Goal: Task Accomplishment & Management: Manage account settings

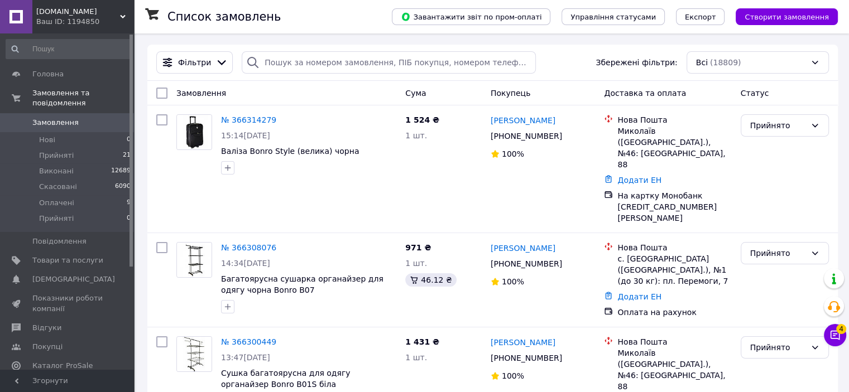
click at [350, 209] on div "№ 366314279 15:14, 12.10.2025 Валіза Bonro Style (велика) чорна 1 524 ₴ 1 шт. І…" at bounding box center [492, 168] width 690 height 127
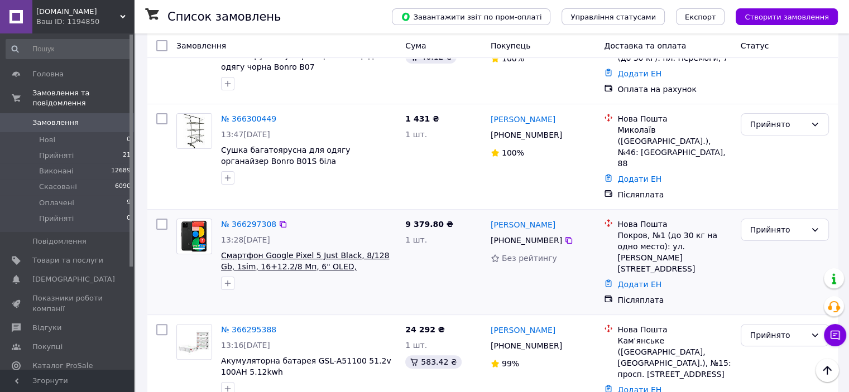
scroll to position [223, 0]
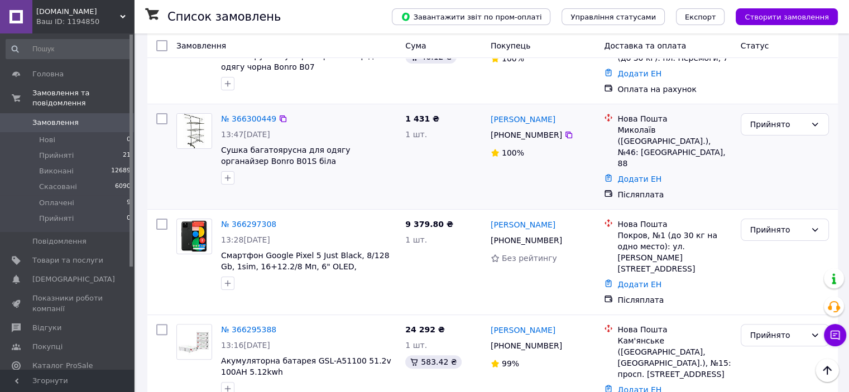
drag, startPoint x: 200, startPoint y: 115, endPoint x: 185, endPoint y: 137, distance: 26.6
click at [185, 137] on div at bounding box center [194, 149] width 45 height 80
click at [186, 114] on img at bounding box center [194, 131] width 35 height 35
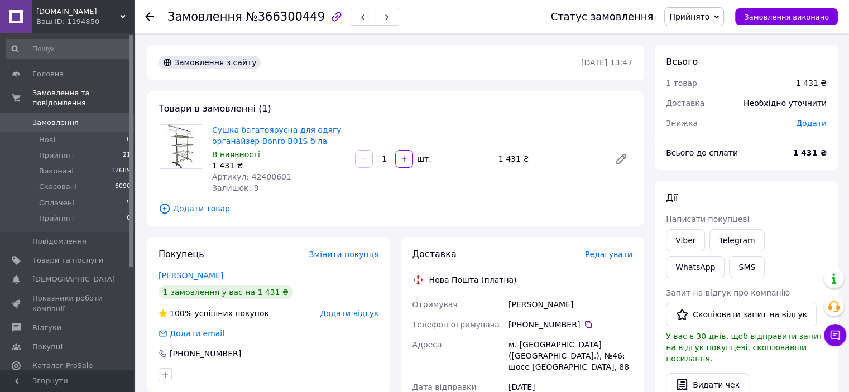
click at [359, 16] on icon "button" at bounding box center [362, 17] width 7 height 7
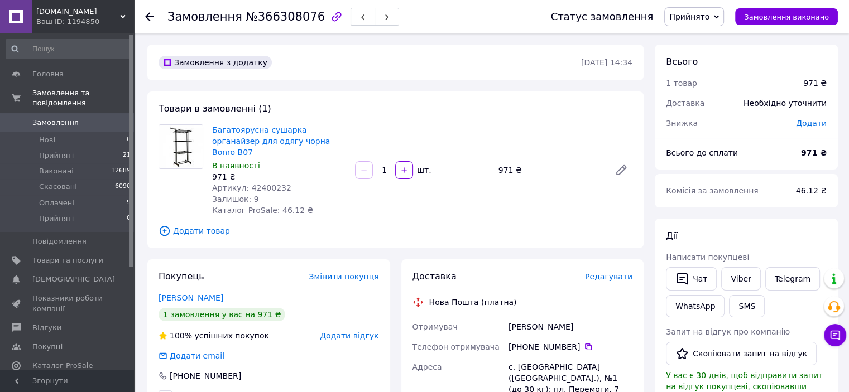
click at [350, 16] on button "button" at bounding box center [362, 17] width 25 height 18
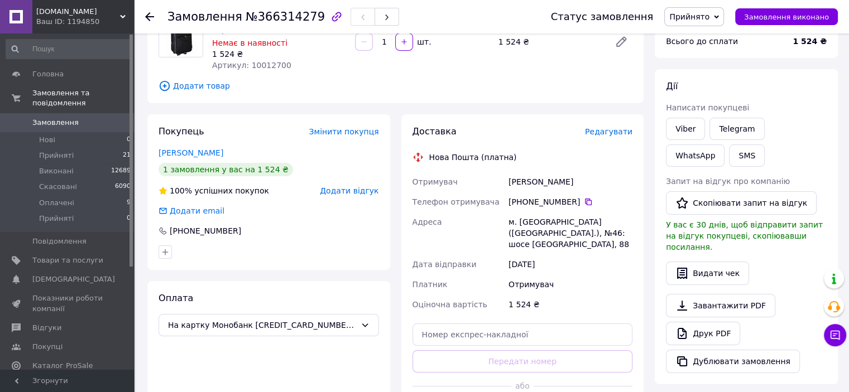
scroll to position [56, 0]
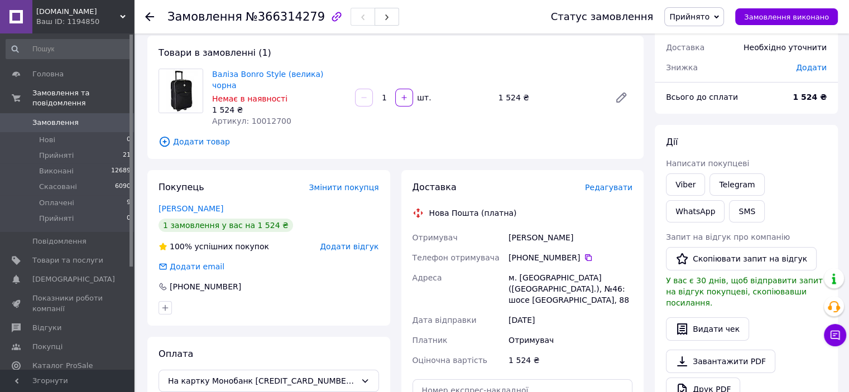
click at [96, 118] on span "Замовлення" at bounding box center [67, 123] width 71 height 10
